Goal: Task Accomplishment & Management: Use online tool/utility

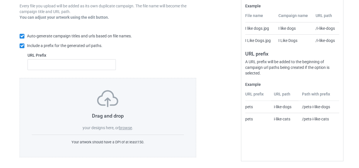
scroll to position [107, 0]
click at [125, 130] on div "Drag and drop your designs here, or browse . Your artwork should have a DPI of …" at bounding box center [108, 117] width 177 height 79
click at [125, 126] on label "browse" at bounding box center [125, 127] width 13 height 5
click at [0, 0] on input "browse" at bounding box center [0, 0] width 0 height 0
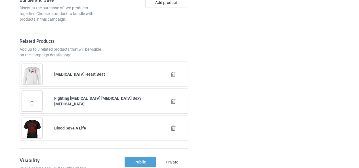
scroll to position [570, 0]
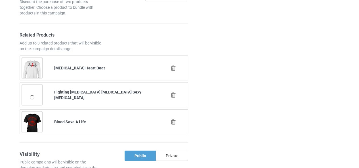
click at [173, 119] on icon at bounding box center [173, 122] width 7 height 6
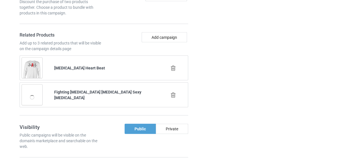
click at [174, 66] on icon at bounding box center [173, 68] width 7 height 6
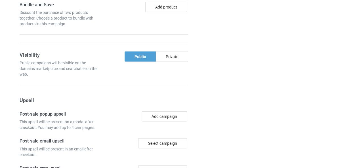
scroll to position [581, 0]
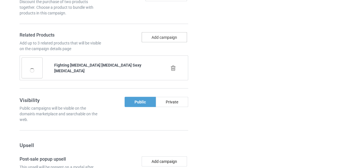
click at [167, 37] on button "Add campaign" at bounding box center [164, 37] width 45 height 10
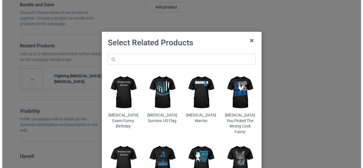
scroll to position [592, 0]
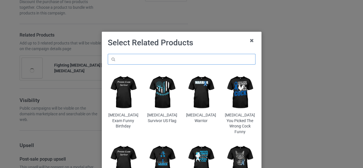
click at [173, 58] on input "text" at bounding box center [182, 59] width 148 height 11
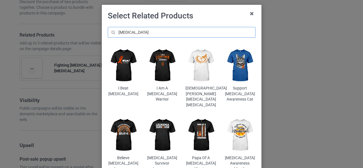
scroll to position [27, 0]
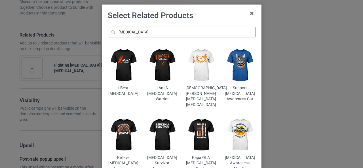
type input "[MEDICAL_DATA]"
click at [155, 134] on img at bounding box center [162, 135] width 31 height 39
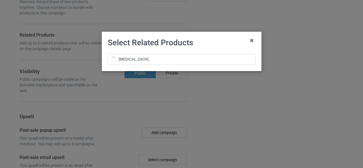
scroll to position [0, 0]
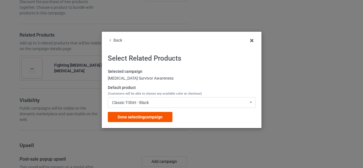
click at [135, 118] on span "Done selecting campaign" at bounding box center [140, 117] width 45 height 5
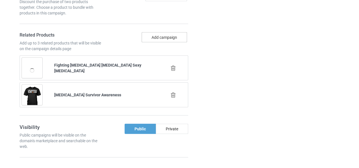
click at [153, 37] on button "Add campaign" at bounding box center [164, 37] width 45 height 10
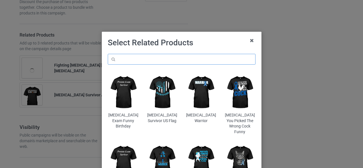
click at [133, 61] on input "text" at bounding box center [182, 59] width 148 height 11
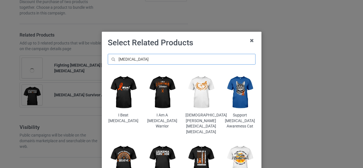
scroll to position [25, 0]
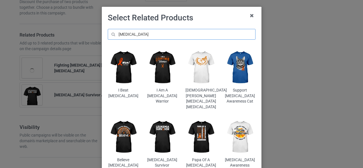
type input "[MEDICAL_DATA]"
click at [238, 133] on img at bounding box center [239, 137] width 31 height 39
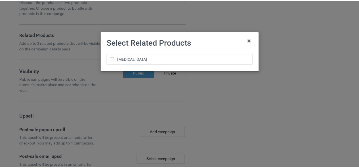
scroll to position [0, 0]
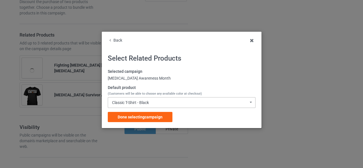
click at [131, 101] on div "Classic T-Shirt - Black" at bounding box center [130, 103] width 37 height 4
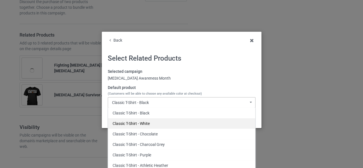
click at [141, 125] on div "Classic T-Shirt - White" at bounding box center [181, 123] width 147 height 11
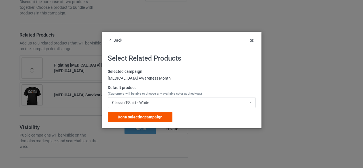
click at [135, 119] on span "Done selecting campaign" at bounding box center [140, 117] width 45 height 5
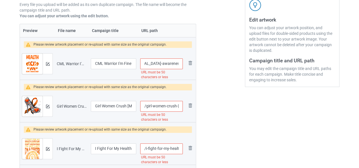
scroll to position [0, 79]
drag, startPoint x: 155, startPoint y: 65, endPoint x: 182, endPoint y: 66, distance: 27.6
click at [182, 66] on input "/cml-warrior-i-m-fine-chronic-myeloid-leukemia-awareness-t-shirt" at bounding box center [161, 63] width 43 height 11
drag, startPoint x: 108, startPoint y: 62, endPoint x: 58, endPoint y: 64, distance: 50.3
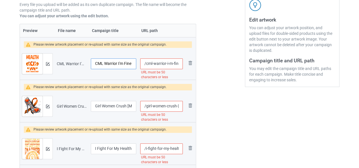
click at [58, 64] on tr "Preview and edit artwork CML Warrior I'm Fine Chronic Myeloid Leukemia Awarenes…" at bounding box center [108, 64] width 176 height 32
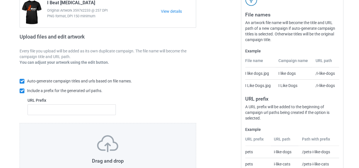
scroll to position [107, 0]
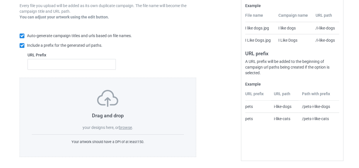
click at [124, 128] on label "browse" at bounding box center [125, 127] width 13 height 5
click at [0, 0] on input "browse" at bounding box center [0, 0] width 0 height 0
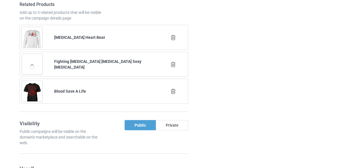
scroll to position [580, 0]
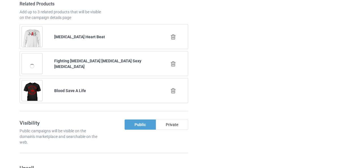
click at [173, 89] on icon at bounding box center [173, 91] width 7 height 6
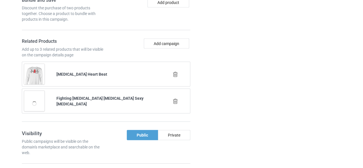
scroll to position [564, 0]
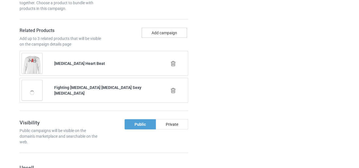
click at [164, 33] on button "Add campaign" at bounding box center [164, 33] width 45 height 10
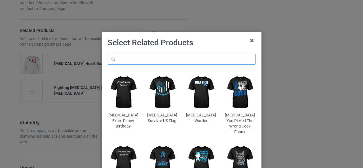
click at [135, 58] on input "text" at bounding box center [182, 59] width 148 height 11
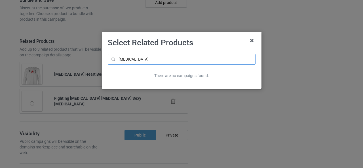
scroll to position [586, 0]
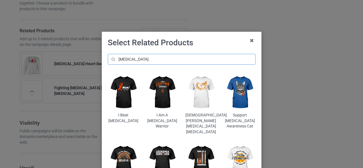
type input "[MEDICAL_DATA]"
click at [239, 152] on img at bounding box center [239, 162] width 31 height 39
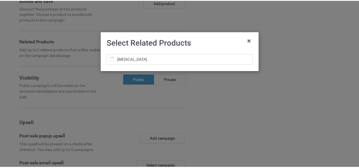
scroll to position [596, 0]
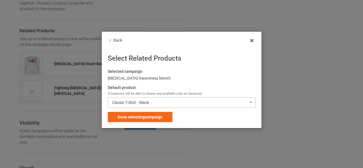
click at [127, 103] on div "Classic T-Shirt - Black" at bounding box center [130, 103] width 37 height 4
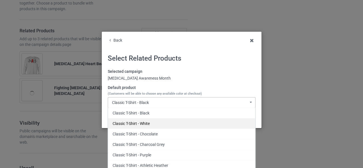
click at [133, 125] on div "Classic T-Shirt - White" at bounding box center [181, 123] width 147 height 11
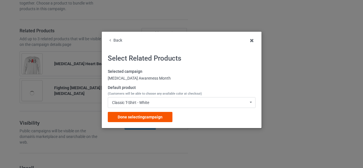
click at [126, 119] on span "Done selecting campaign" at bounding box center [140, 117] width 45 height 5
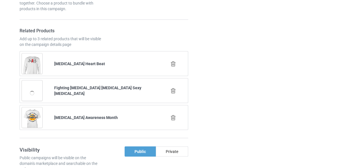
click at [173, 62] on icon at bounding box center [173, 64] width 7 height 6
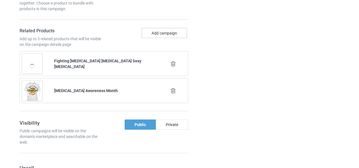
click at [156, 34] on button "Add campaign" at bounding box center [164, 33] width 45 height 10
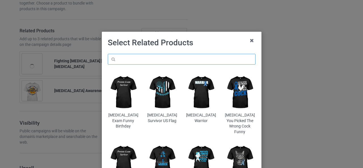
click at [143, 61] on input "text" at bounding box center [182, 59] width 148 height 11
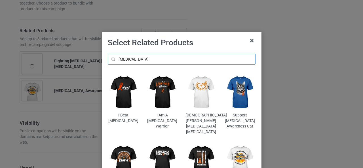
type input "[MEDICAL_DATA]"
click at [158, 152] on img at bounding box center [162, 162] width 31 height 39
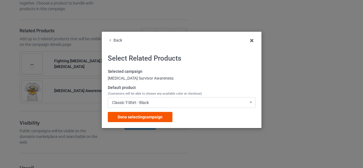
click at [129, 116] on span "Done selecting campaign" at bounding box center [140, 117] width 45 height 5
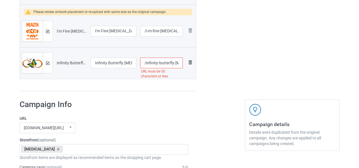
scroll to position [0, 61]
drag, startPoint x: 153, startPoint y: 62, endPoint x: 189, endPoint y: 62, distance: 36.0
click at [189, 62] on tr "Preview and edit artwork Infinity Butterfly [MEDICAL_DATA] Awareness.png Infini…" at bounding box center [108, 63] width 176 height 32
click at [177, 64] on input "/infinity-butterfly-[MEDICAL_DATA]-awareness" at bounding box center [161, 63] width 43 height 11
drag, startPoint x: 159, startPoint y: 62, endPoint x: 185, endPoint y: 65, distance: 26.5
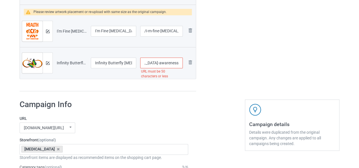
click at [185, 65] on tr "Preview and edit artwork Infinity Butterfly [MEDICAL_DATA] Awareness.png Infini…" at bounding box center [108, 63] width 176 height 32
type input "/infinity-butterfly-[MEDICAL_DATA]"
click at [170, 121] on div "URL [DOMAIN_NAME][URL] [DOMAIN_NAME][URL] [DOMAIN_NAME][URL] [DOMAIN_NAME][URL]…" at bounding box center [104, 125] width 169 height 18
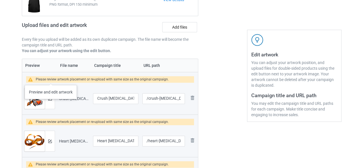
scroll to position [71, 0]
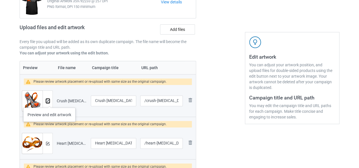
click at [49, 102] on img at bounding box center [48, 101] width 4 height 4
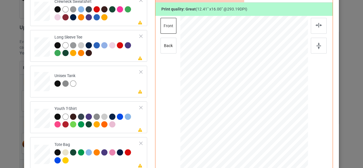
scroll to position [143, 0]
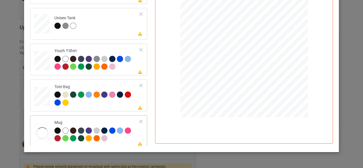
click at [137, 120] on div "Please review artwork placement Mug" at bounding box center [88, 132] width 117 height 32
click at [139, 120] on div at bounding box center [141, 122] width 4 height 4
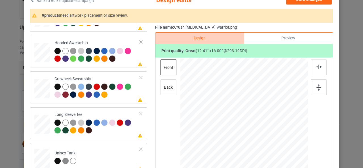
scroll to position [0, 0]
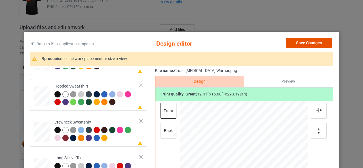
click at [312, 47] on button "Save Changes" at bounding box center [309, 43] width 46 height 10
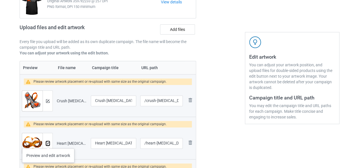
click at [48, 143] on img at bounding box center [48, 144] width 4 height 4
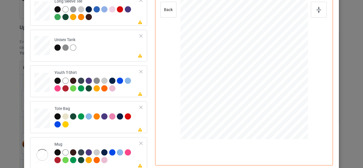
scroll to position [129, 0]
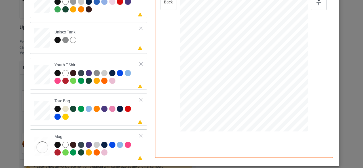
click at [139, 135] on div at bounding box center [141, 136] width 4 height 4
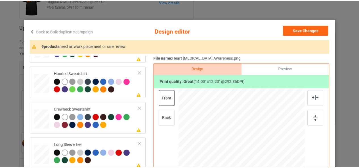
scroll to position [0, 0]
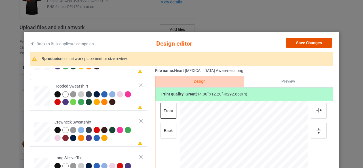
click at [314, 45] on button "Save Changes" at bounding box center [309, 43] width 46 height 10
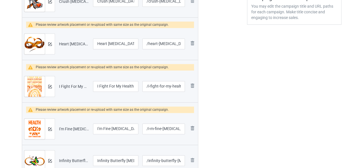
scroll to position [171, 0]
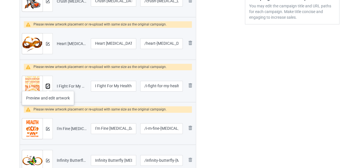
click at [48, 85] on img at bounding box center [48, 87] width 4 height 4
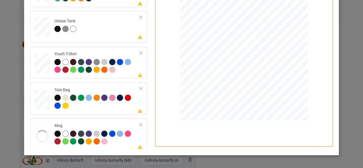
scroll to position [140, 0]
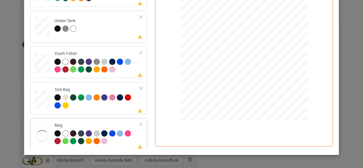
click at [139, 123] on div at bounding box center [141, 125] width 4 height 4
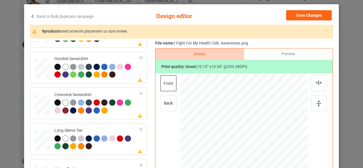
scroll to position [26, 0]
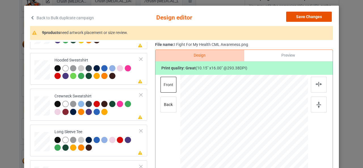
click at [310, 12] on button "Save Changes" at bounding box center [309, 17] width 46 height 10
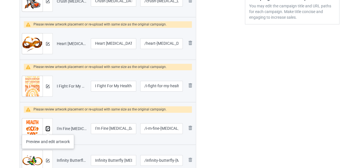
click at [48, 129] on img at bounding box center [48, 129] width 4 height 4
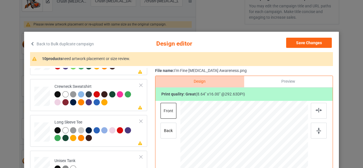
scroll to position [129, 0]
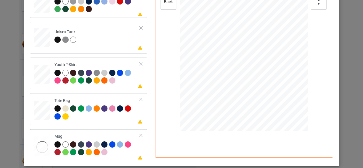
click at [139, 136] on div at bounding box center [141, 136] width 4 height 4
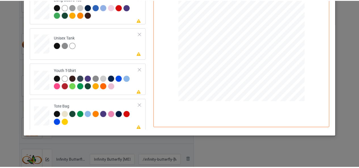
scroll to position [0, 0]
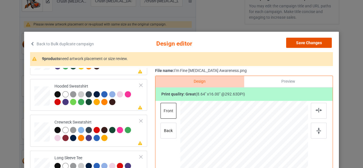
click at [303, 42] on button "Save Changes" at bounding box center [309, 43] width 46 height 10
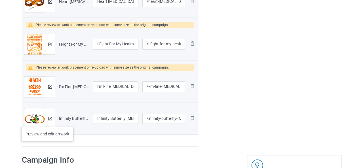
scroll to position [214, 0]
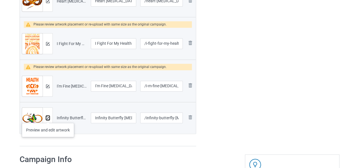
click at [48, 117] on img at bounding box center [48, 118] width 4 height 4
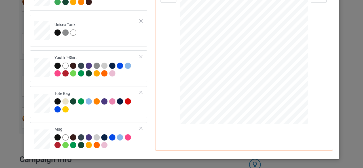
scroll to position [0, 0]
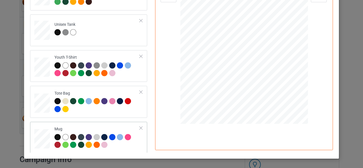
click at [139, 127] on div at bounding box center [141, 128] width 4 height 4
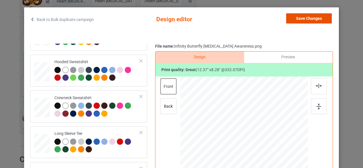
click at [307, 18] on button "Save Changes" at bounding box center [309, 18] width 46 height 10
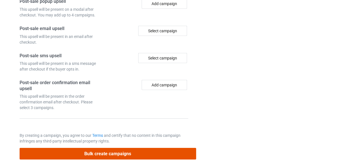
click at [102, 152] on button "Bulk create campaigns" at bounding box center [108, 154] width 177 height 12
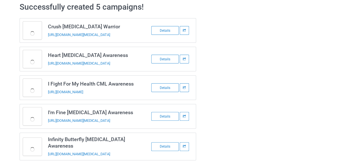
scroll to position [38, 0]
